Goal: Transaction & Acquisition: Register for event/course

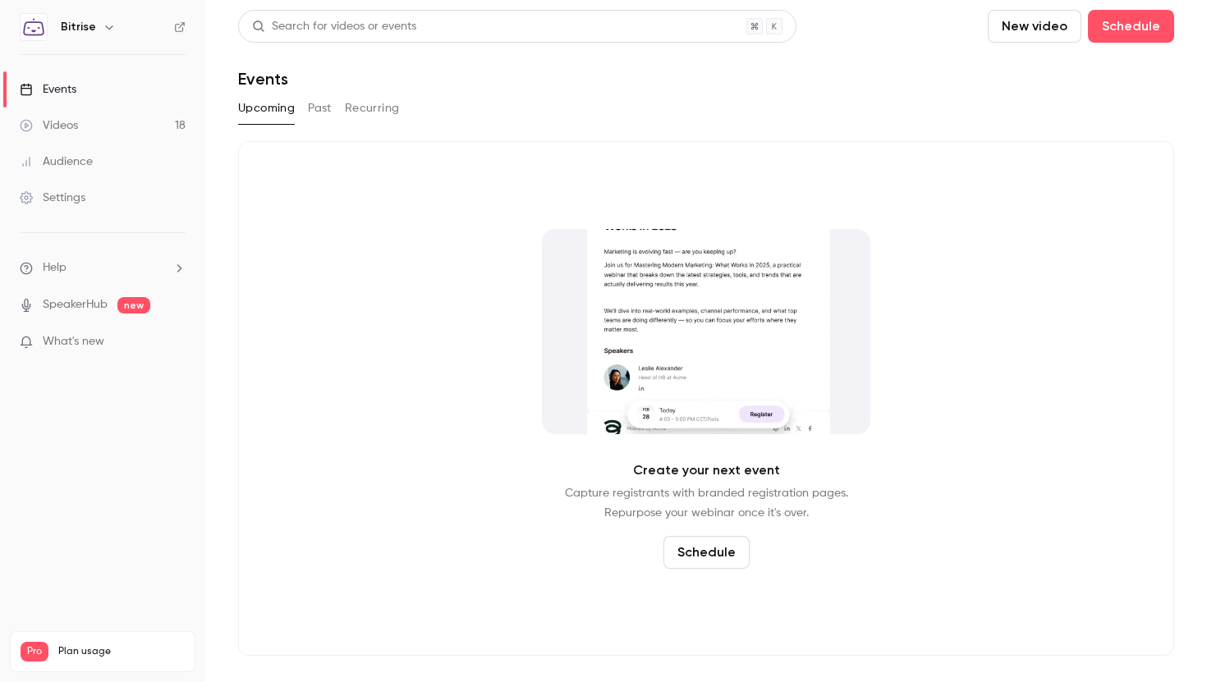
click at [325, 107] on button "Past" at bounding box center [320, 108] width 24 height 26
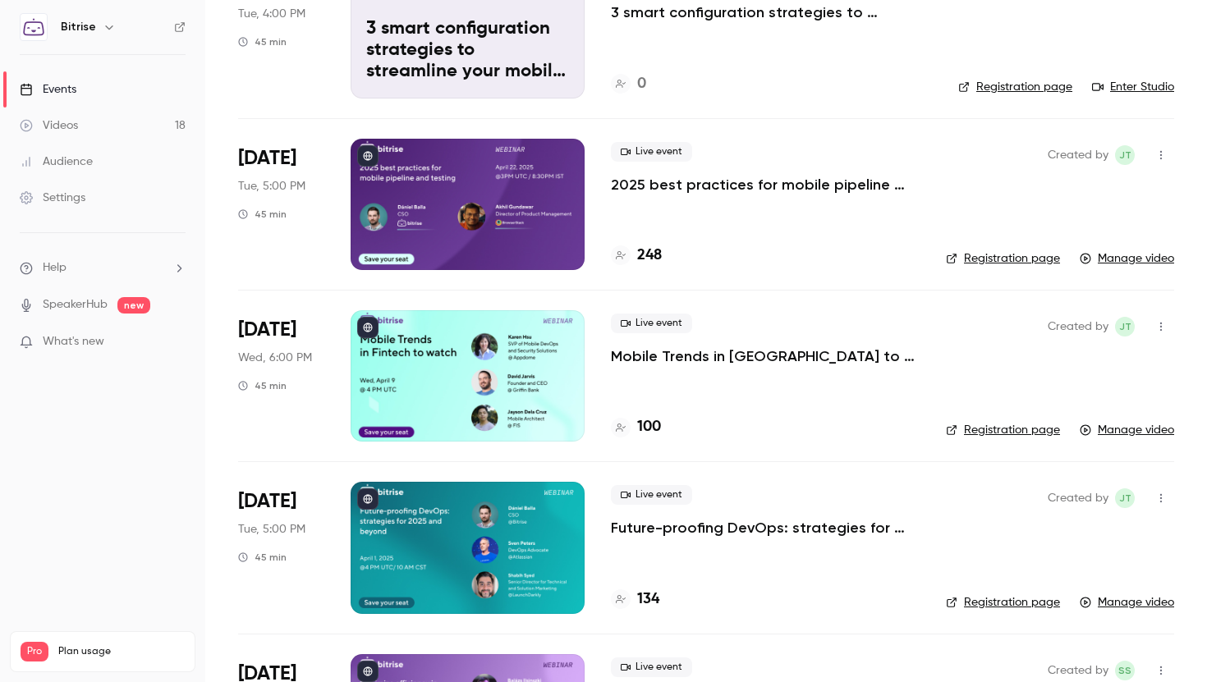
scroll to position [953, 0]
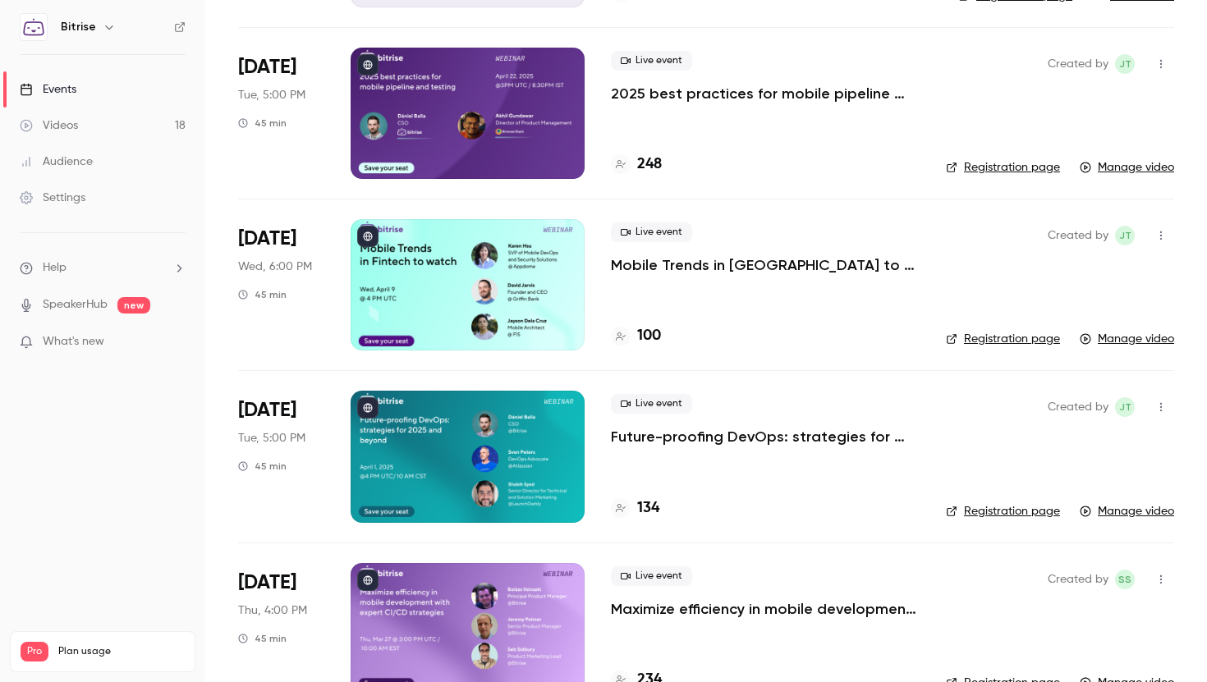
click at [685, 348] on div "Live event Mobile Trends in [GEOGRAPHIC_DATA] to watch 100" at bounding box center [765, 284] width 309 height 131
click at [1036, 341] on link "Registration page" at bounding box center [1003, 339] width 114 height 16
